Goal: Navigation & Orientation: Find specific page/section

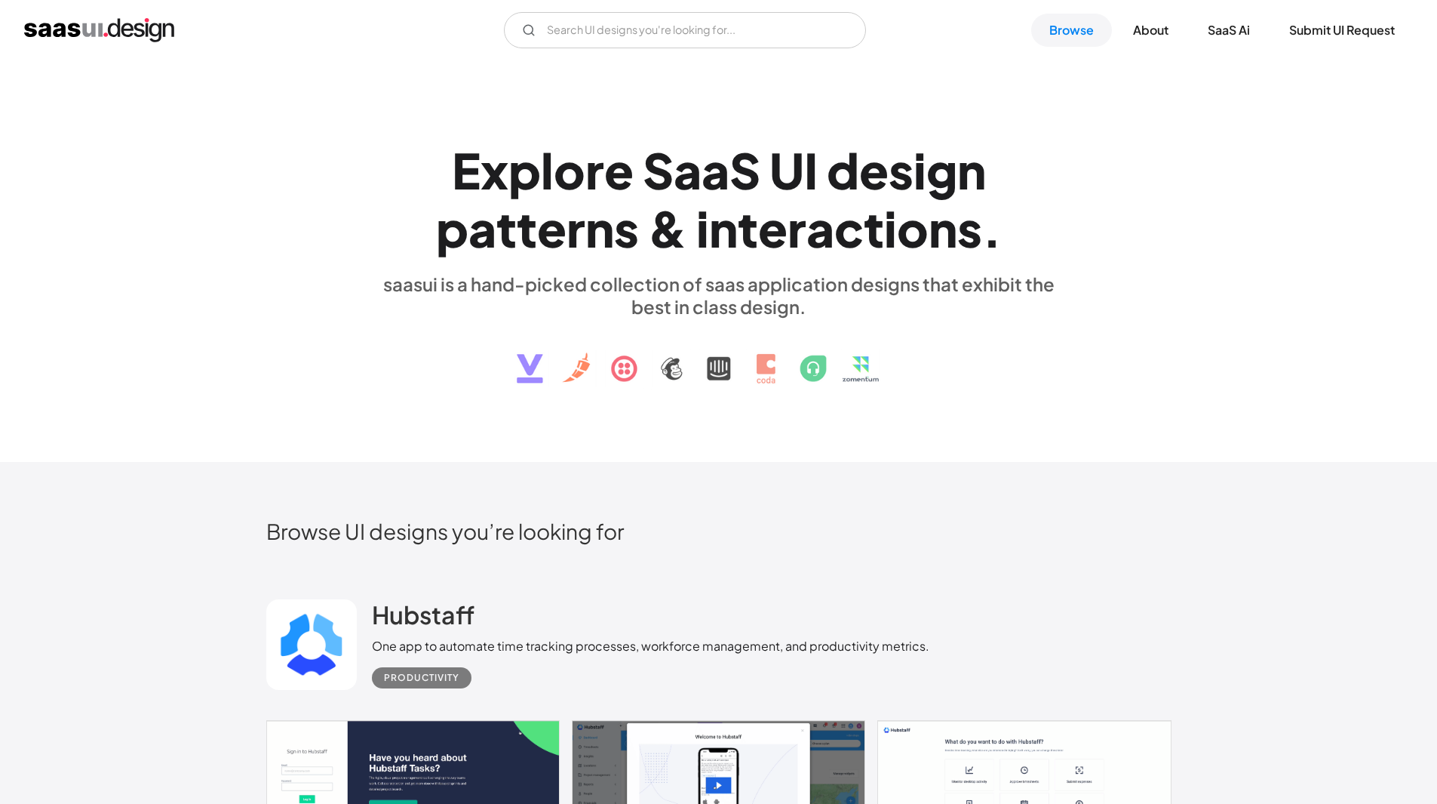
click at [581, 361] on img at bounding box center [718, 357] width 457 height 78
click at [1249, 28] on link "SaaS Ai" at bounding box center [1229, 30] width 78 height 33
click at [1135, 34] on link "About" at bounding box center [1151, 30] width 72 height 33
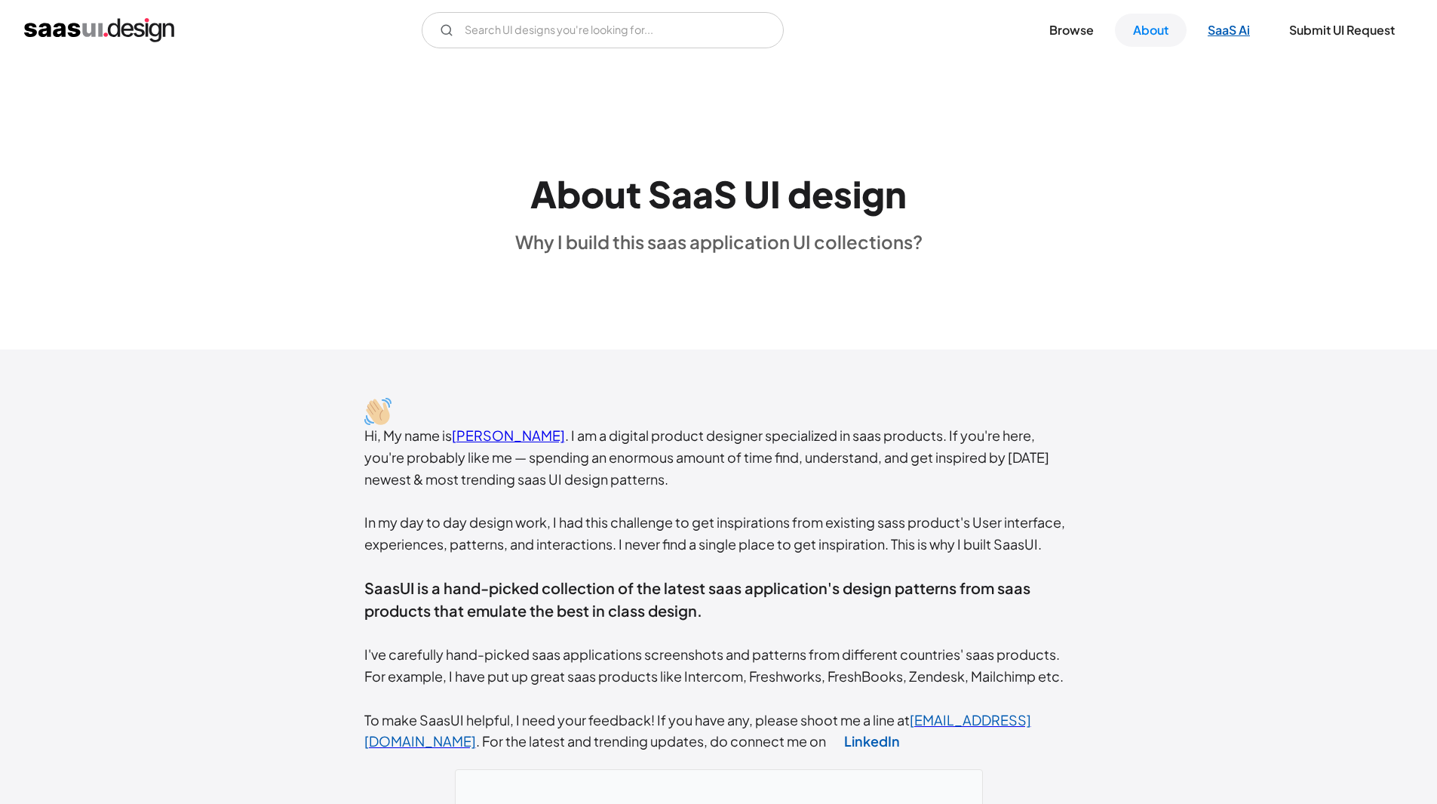
click at [1222, 29] on link "SaaS Ai" at bounding box center [1229, 30] width 78 height 33
